Goal: Information Seeking & Learning: Learn about a topic

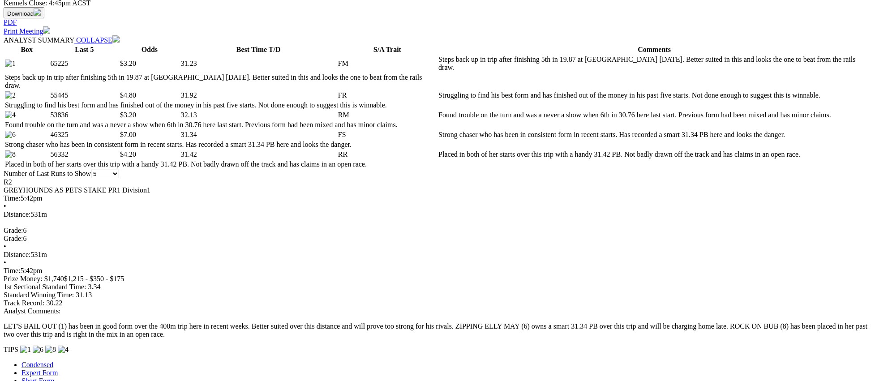
scroll to position [431, 0]
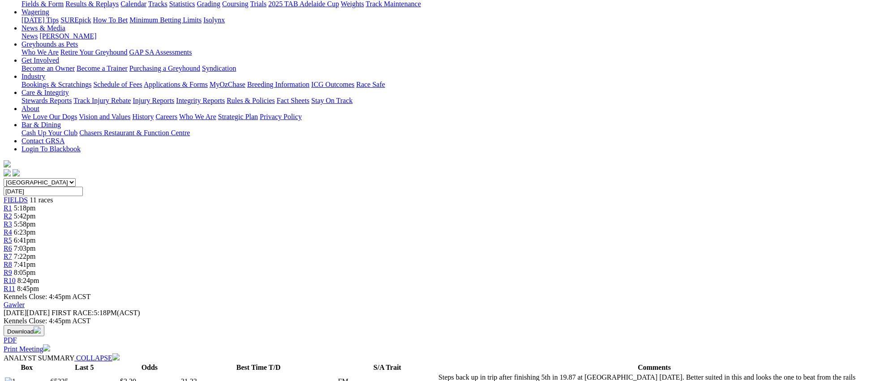
scroll to position [0, 0]
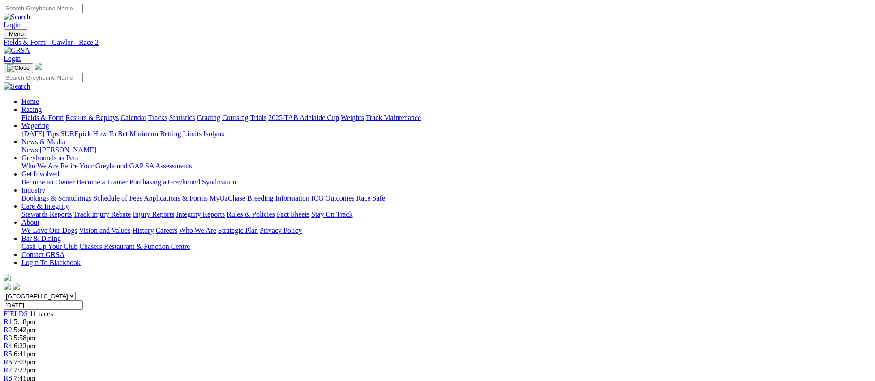
click at [12, 334] on link "R3" at bounding box center [8, 338] width 9 height 8
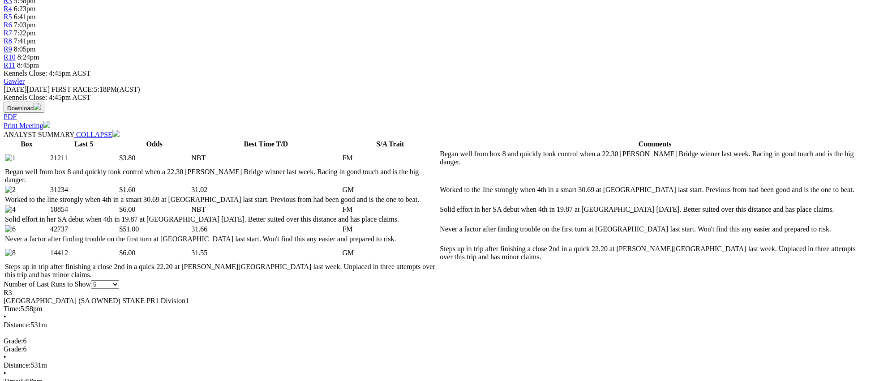
scroll to position [358, 0]
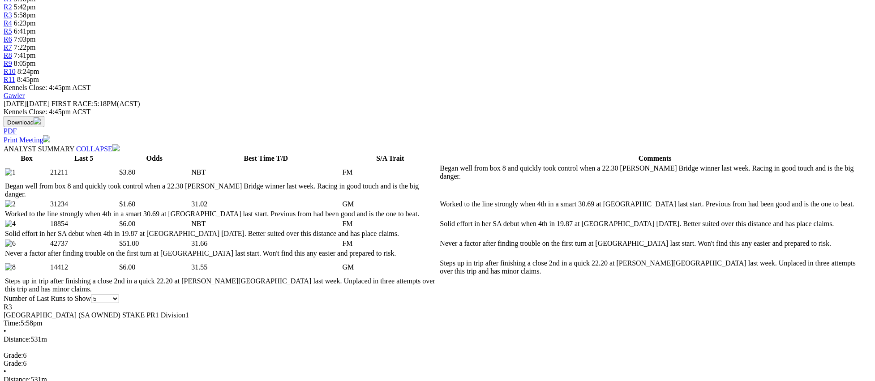
scroll to position [330, 0]
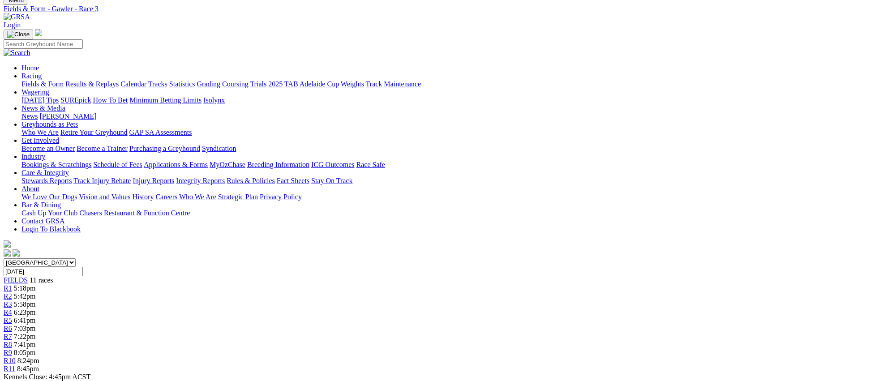
scroll to position [0, 0]
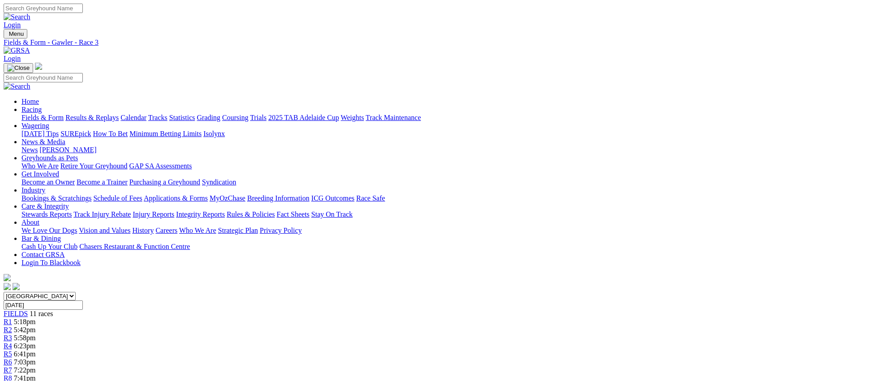
click at [12, 342] on span "R4" at bounding box center [8, 346] width 9 height 8
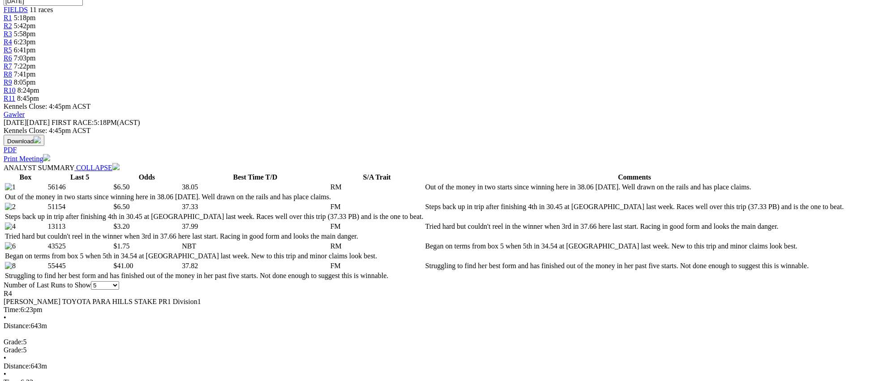
scroll to position [354, 0]
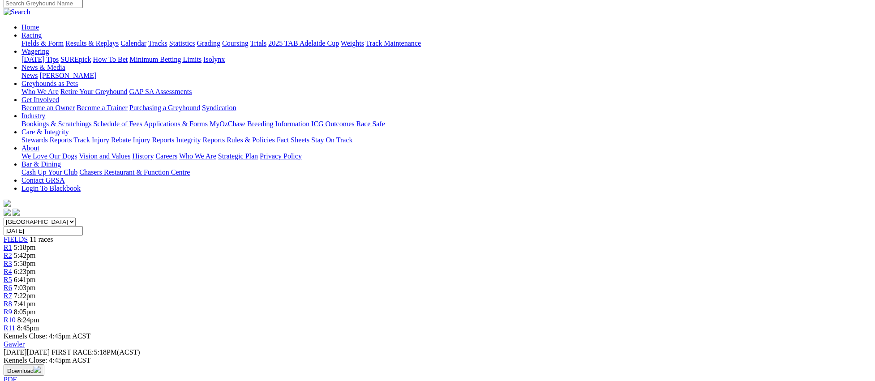
scroll to position [0, 0]
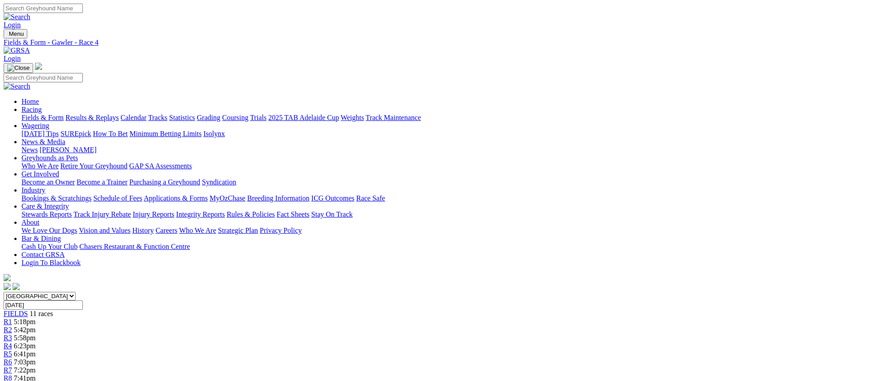
click at [12, 350] on link "R5" at bounding box center [8, 354] width 9 height 8
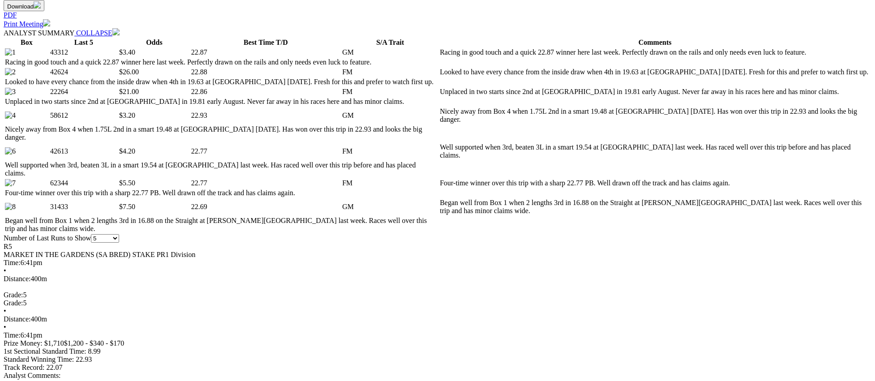
scroll to position [437, 0]
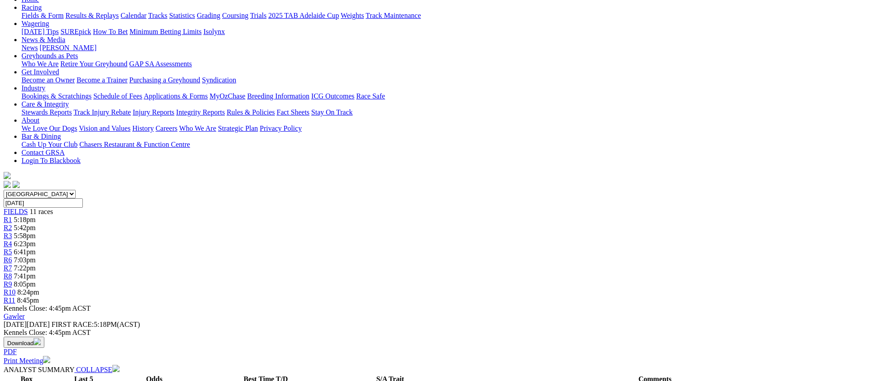
scroll to position [0, 0]
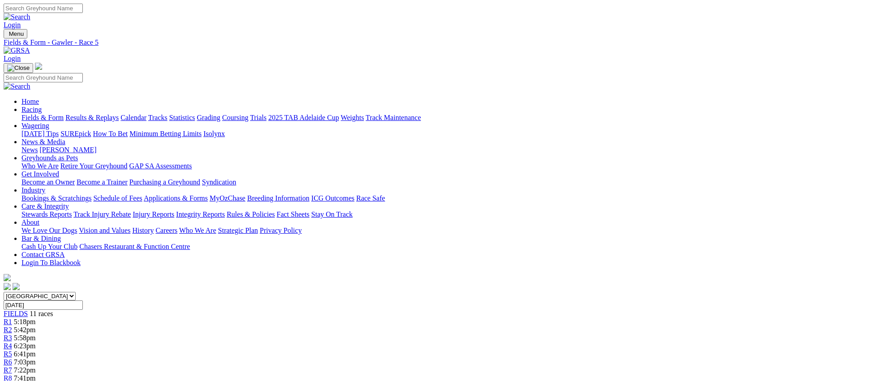
click at [12, 358] on span "R6" at bounding box center [8, 362] width 9 height 8
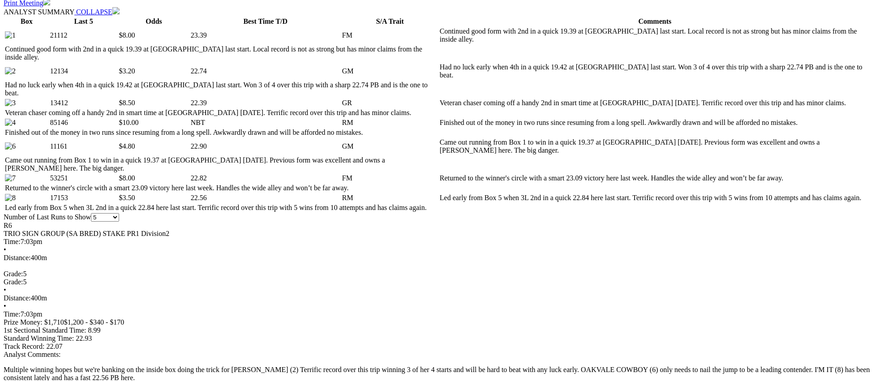
scroll to position [460, 0]
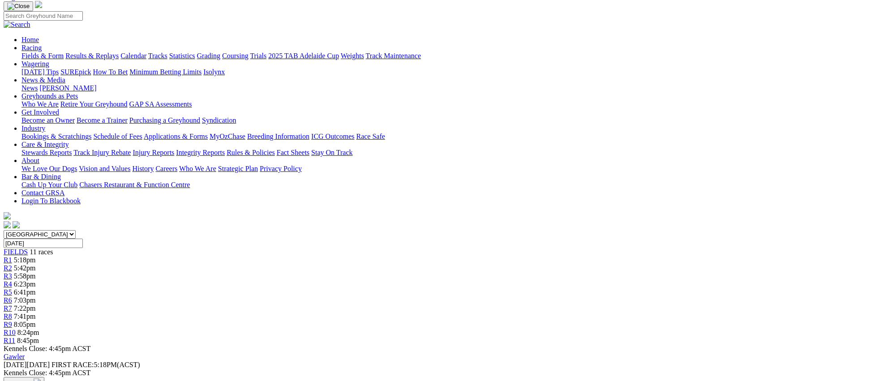
scroll to position [0, 0]
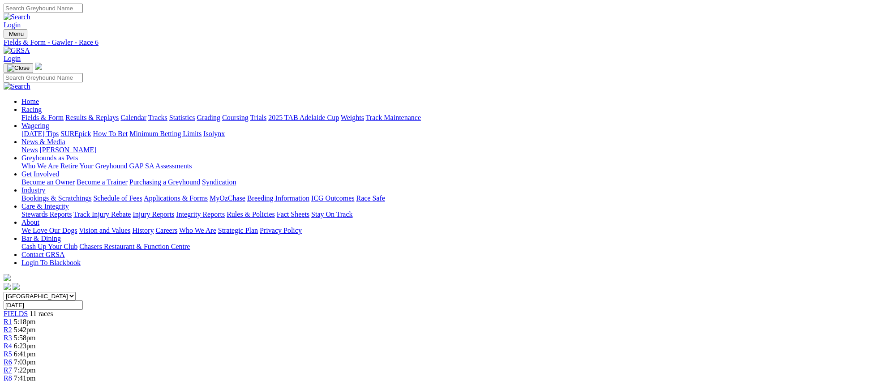
click at [12, 366] on link "R7" at bounding box center [8, 370] width 9 height 8
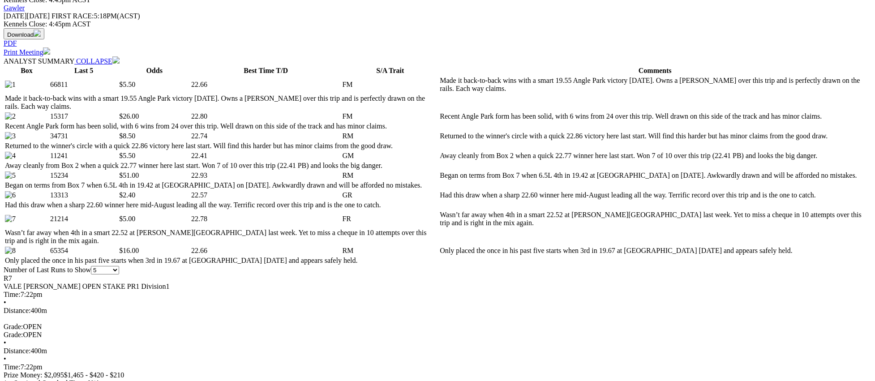
scroll to position [411, 0]
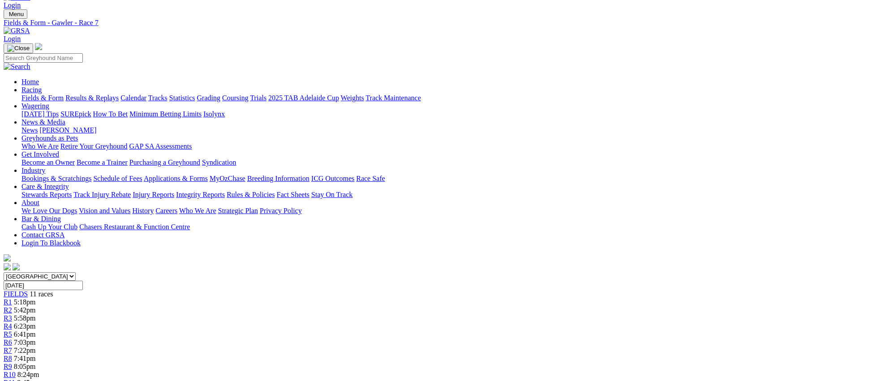
scroll to position [0, 0]
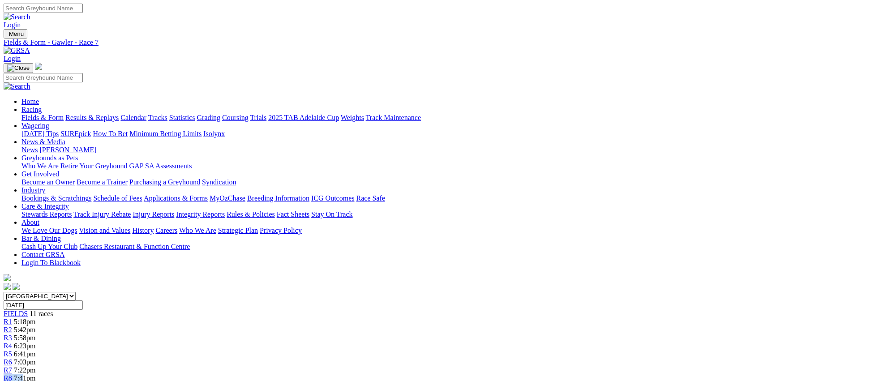
click at [552, 374] on div "R8 7:41pm" at bounding box center [438, 378] width 868 height 8
click at [12, 374] on link "R8" at bounding box center [8, 378] width 9 height 8
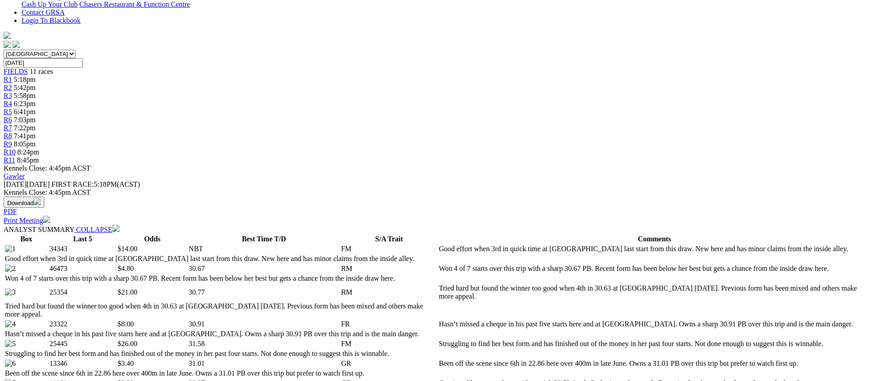
scroll to position [245, 0]
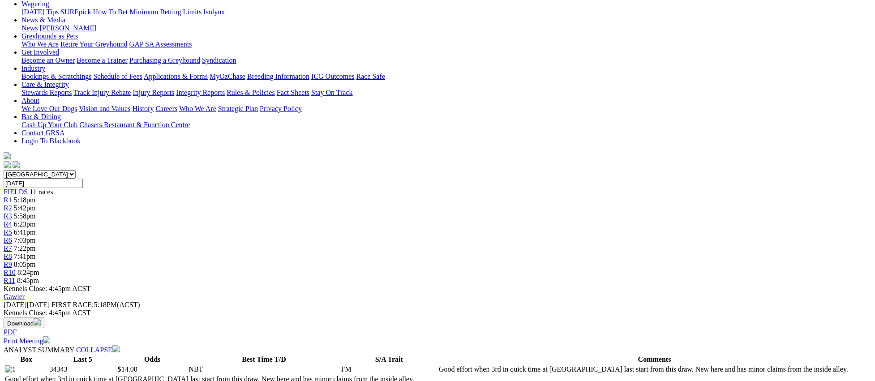
scroll to position [0, 0]
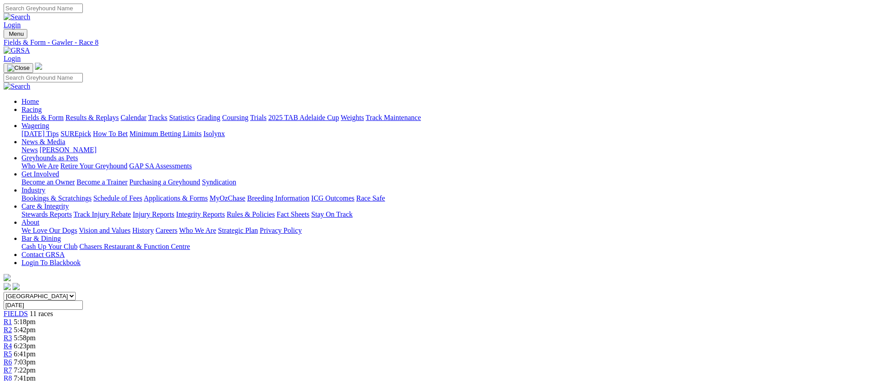
click at [609, 381] on div "R9 8:05pm" at bounding box center [438, 386] width 868 height 8
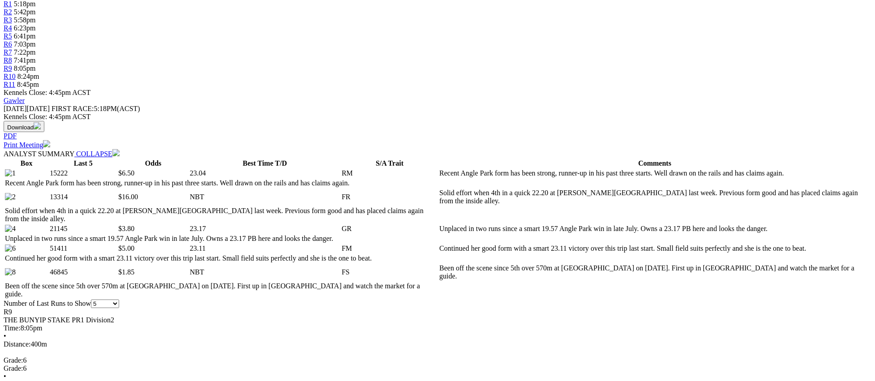
scroll to position [318, 0]
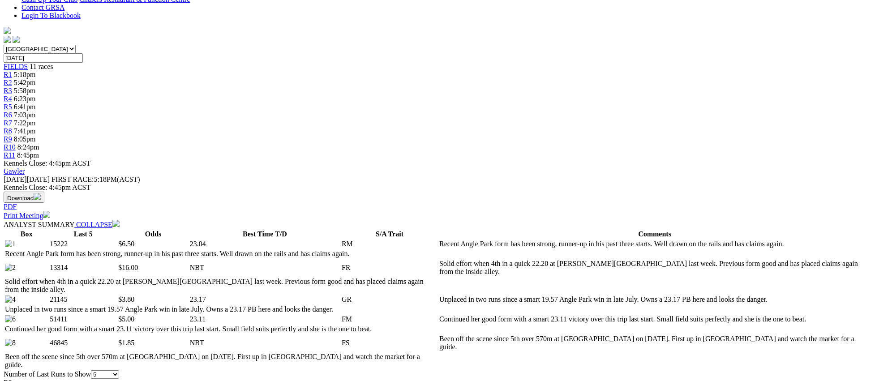
scroll to position [0, 0]
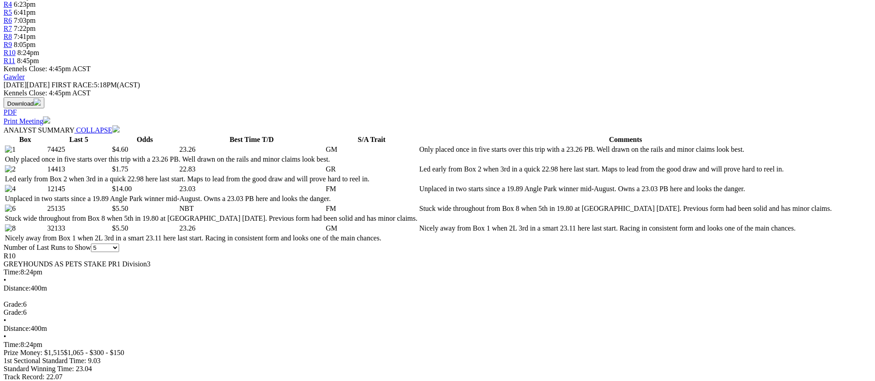
scroll to position [344, 0]
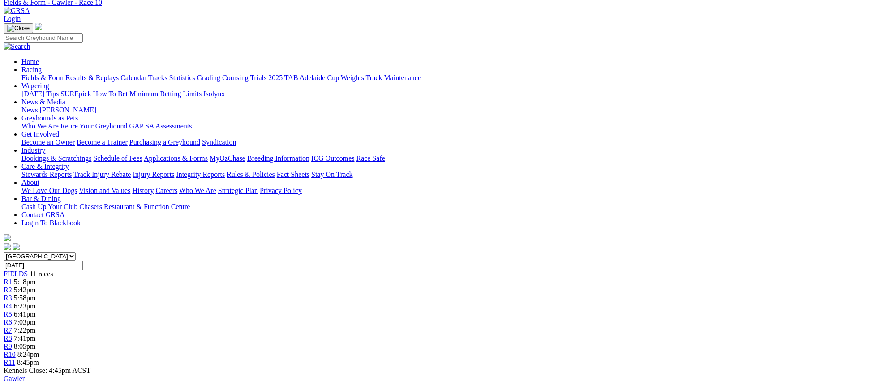
scroll to position [0, 0]
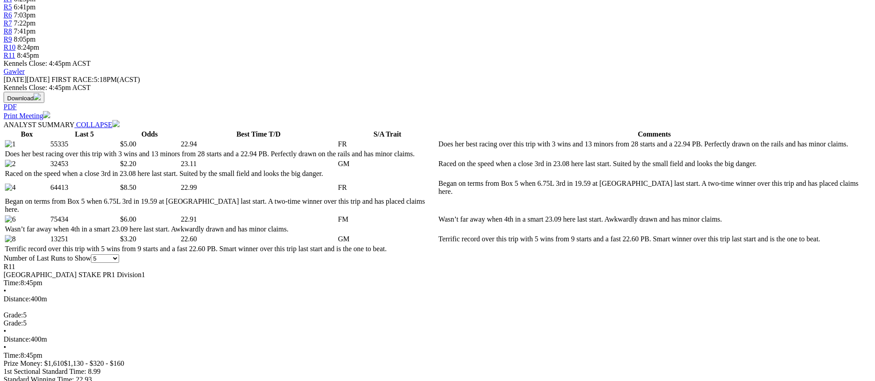
scroll to position [354, 0]
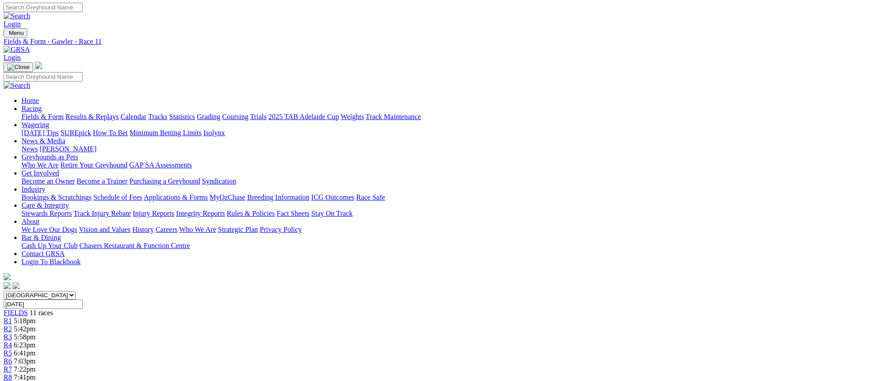
scroll to position [0, 0]
